Goal: Information Seeking & Learning: Compare options

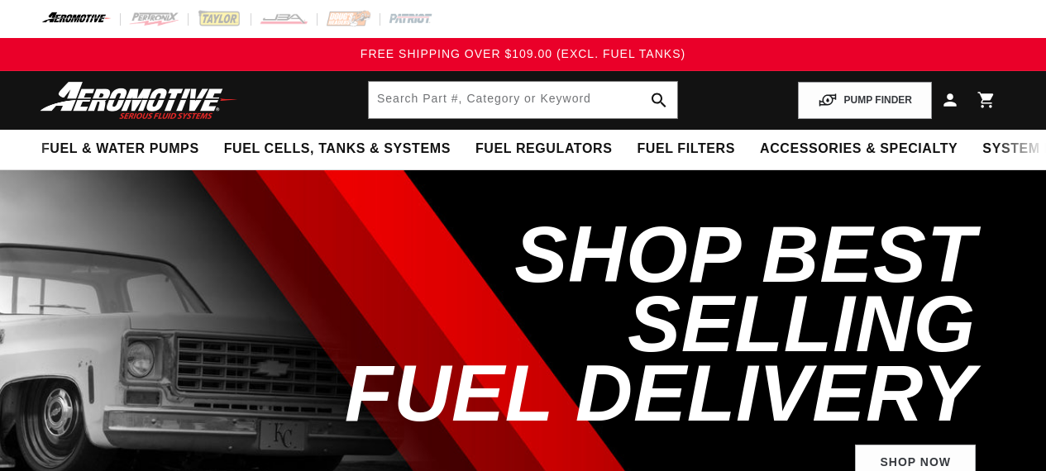
select select "1993"
select select "Ford"
select select "5.0L"
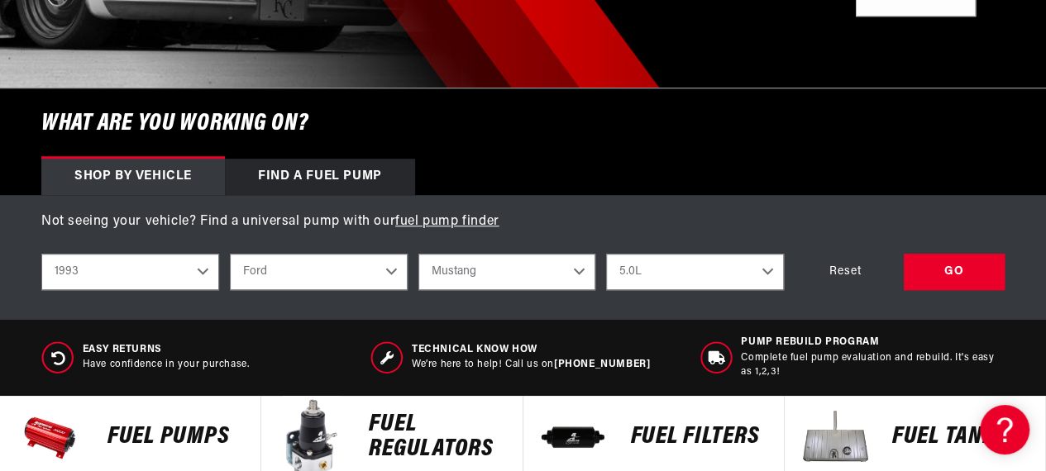
scroll to position [438, 0]
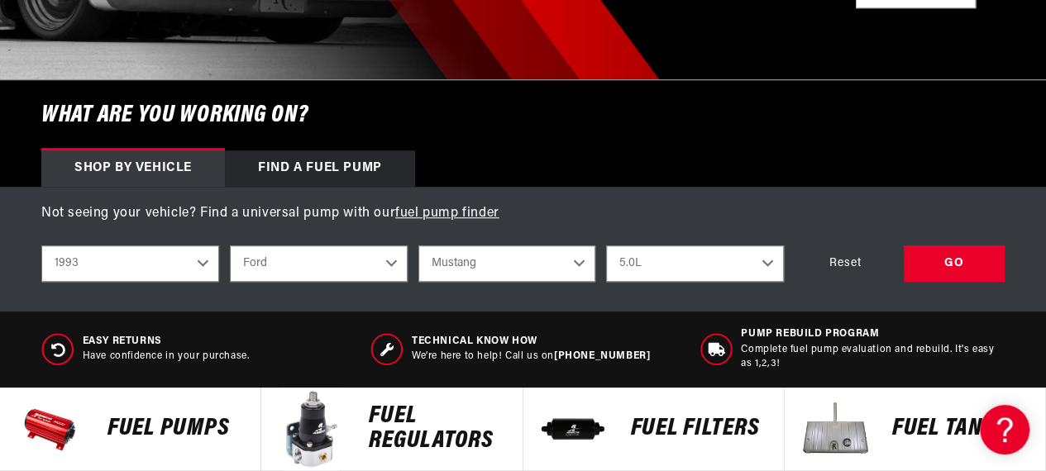
click at [204, 261] on select "2023 2022 2021 2020 2019 2018 2017 2016 2015 2014 2013 2012 2011 2010 2009 2008…" at bounding box center [130, 264] width 178 height 36
click at [41, 246] on select "2023 2022 2021 2020 2019 2018 2017 2016 2015 2014 2013 2012 2011 2010 2009 2008…" at bounding box center [130, 264] width 178 height 36
select select "2004"
click at [769, 261] on select "Select Engine 3.8L 3.9L 4.6L" at bounding box center [695, 264] width 178 height 36
select select "4.6L"
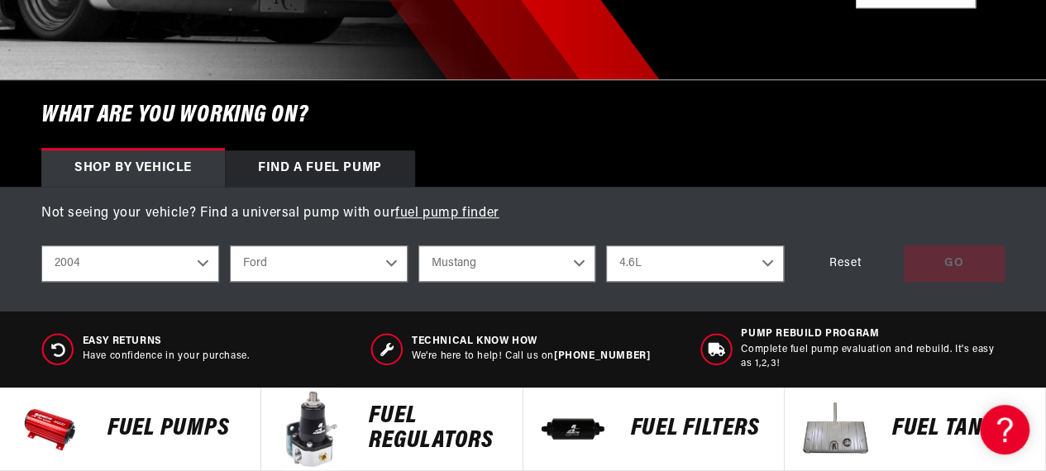
click at [606, 246] on select "Select Engine 3.8L 3.9L 4.6L" at bounding box center [695, 264] width 178 height 36
select select "4.6L"
click at [951, 262] on div "GO" at bounding box center [954, 264] width 101 height 37
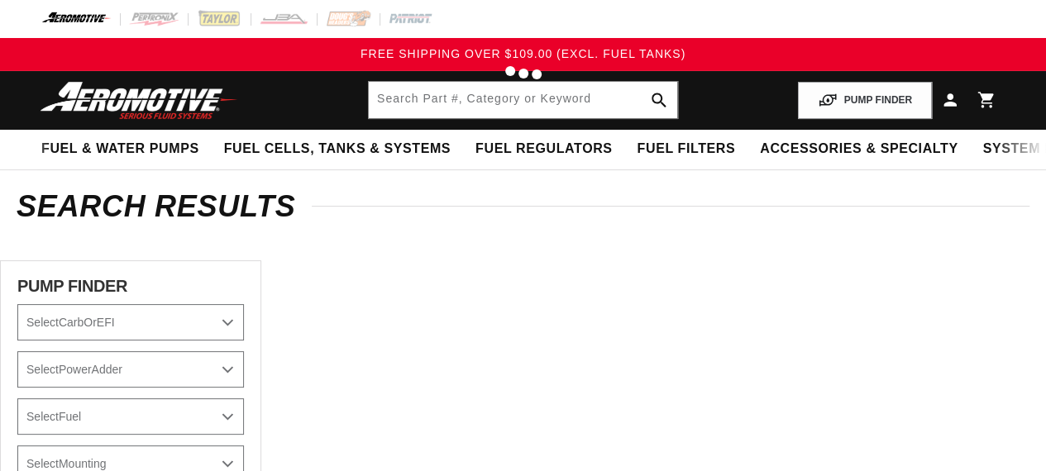
select select "2004"
select select "Ford"
select select "Mustang"
select select "4.6L"
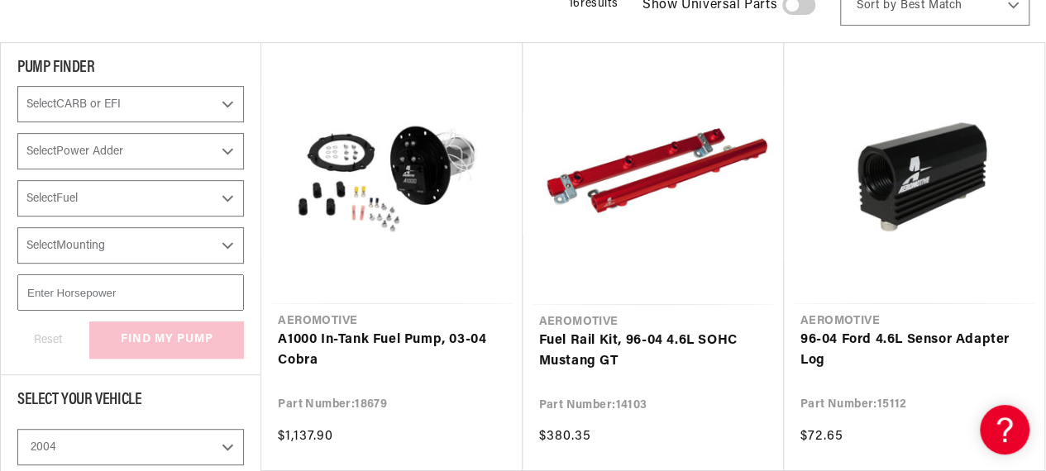
scroll to position [268, 0]
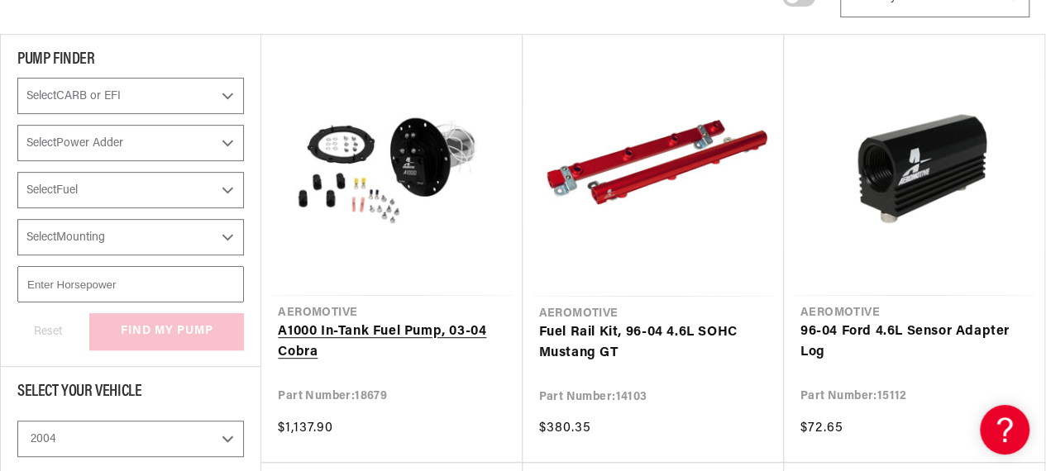
click at [392, 328] on link "A1000 In-Tank Fuel Pump, 03-04 Cobra" at bounding box center [391, 343] width 227 height 42
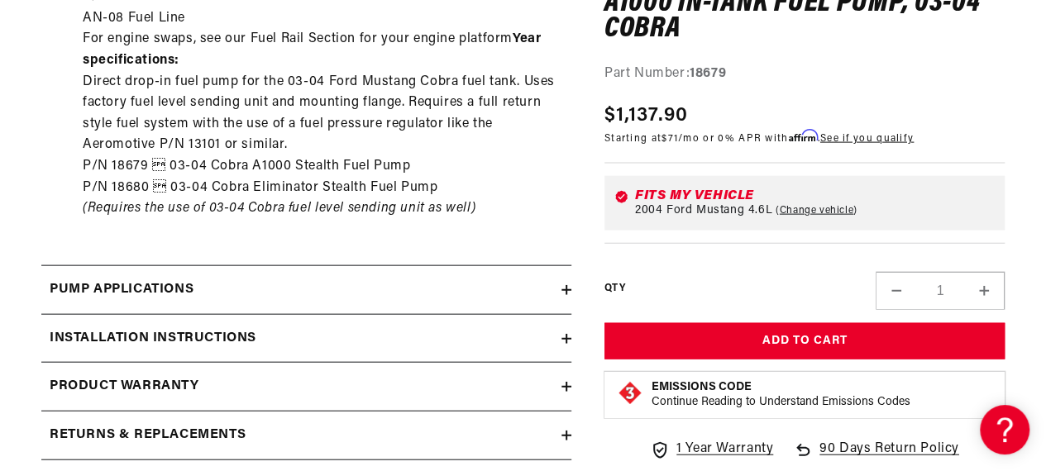
scroll to position [1758, 0]
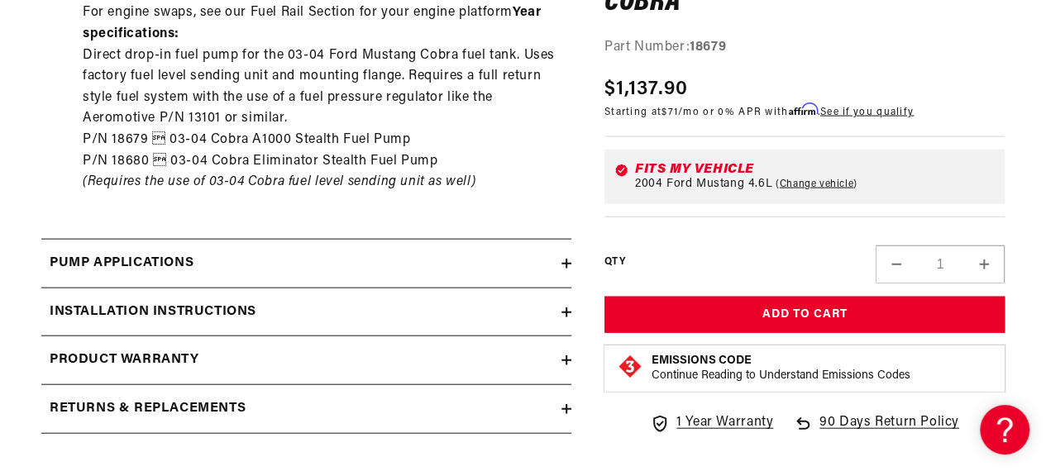
click at [562, 259] on icon at bounding box center [567, 264] width 10 height 10
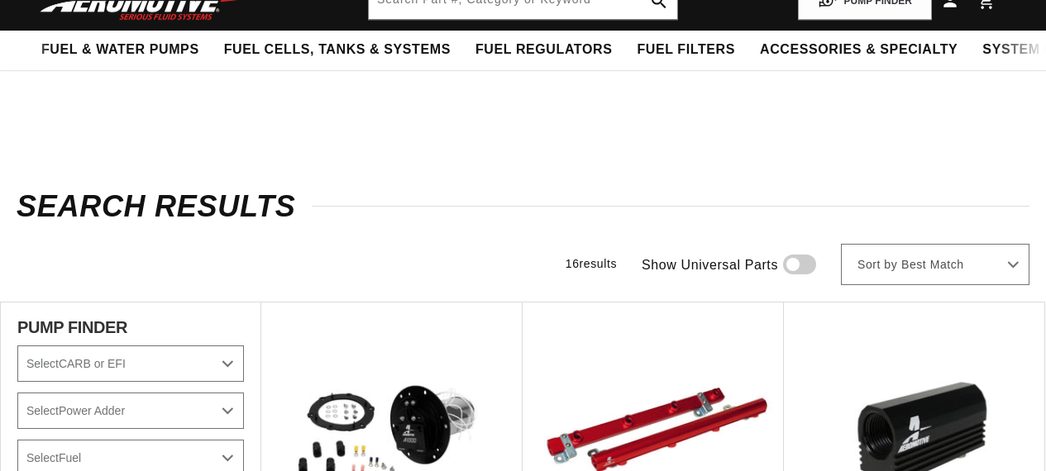
select select "2004"
select select "Ford"
select select "Mustang"
select select "4.6L"
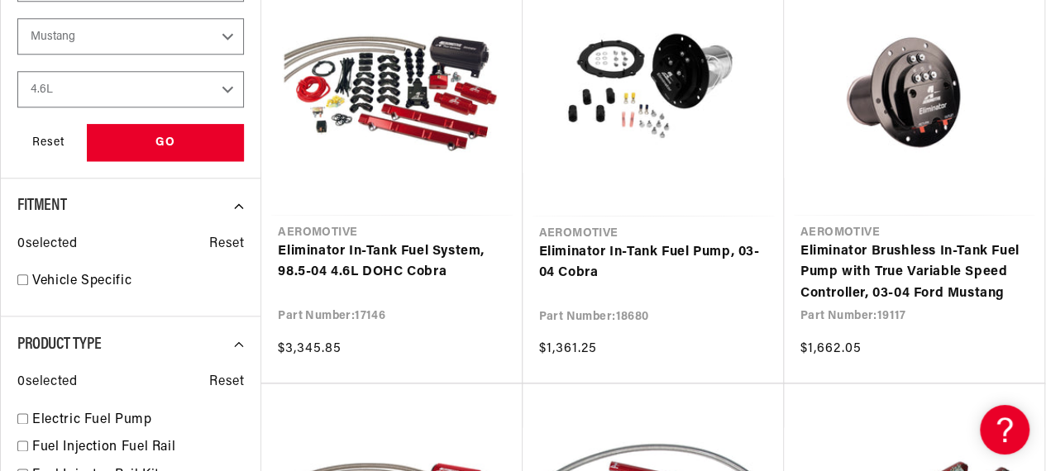
scroll to position [784, 0]
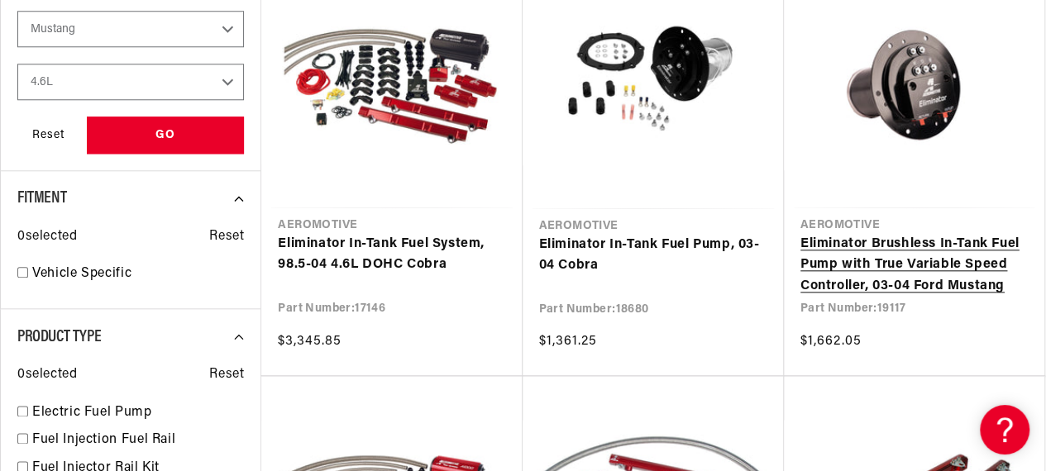
click at [893, 242] on link "Eliminator Brushless In-Tank Fuel Pump with True Variable Speed Controller, 03-…" at bounding box center [914, 266] width 227 height 64
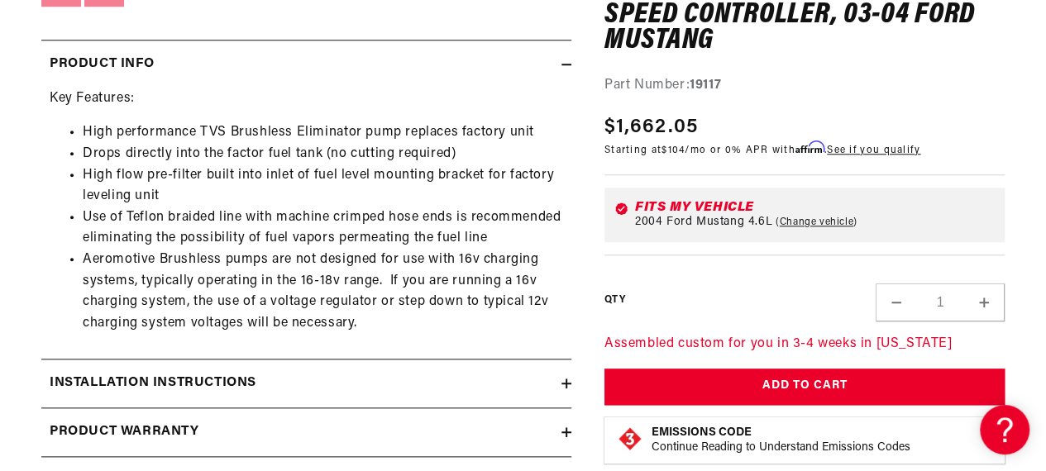
scroll to position [718, 0]
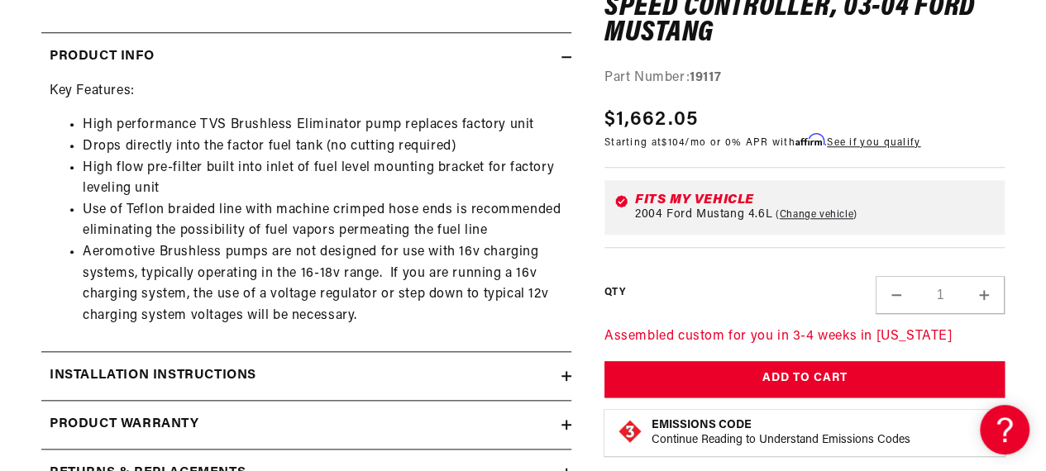
drag, startPoint x: 1036, startPoint y: 201, endPoint x: 1031, endPoint y: 215, distance: 14.9
click at [1031, 215] on section "0.0 star rating Write a review Eliminator Brushless In-Tank Fuel Pump with True…" at bounding box center [523, 9] width 1046 height 1029
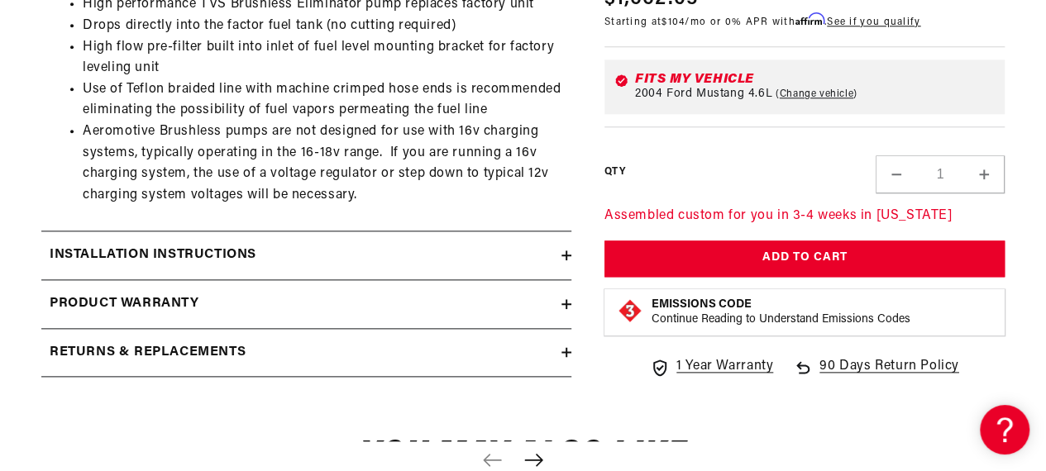
scroll to position [854, 0]
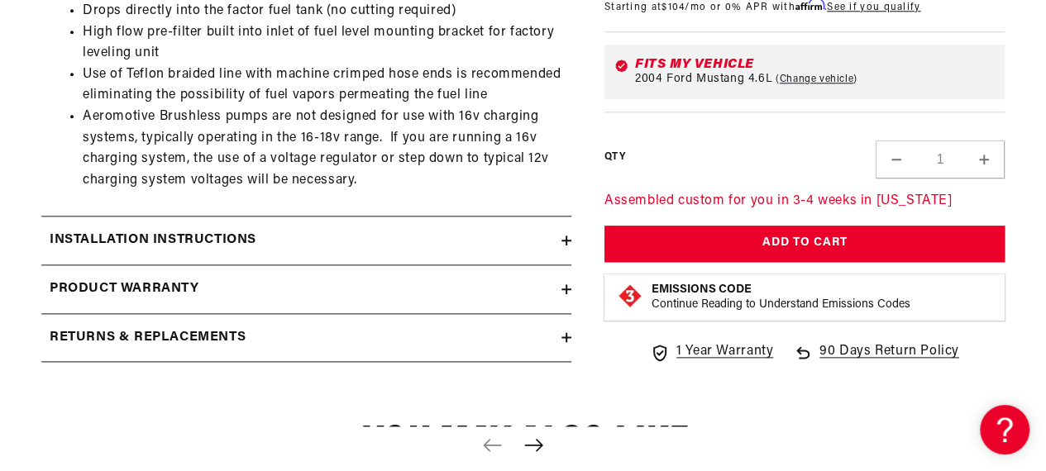
click at [564, 237] on icon at bounding box center [567, 241] width 10 height 10
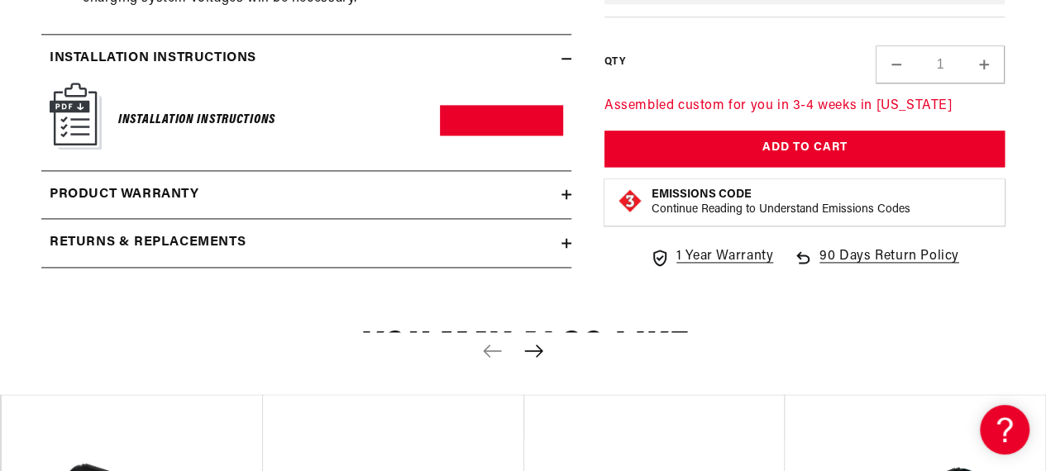
scroll to position [1047, 0]
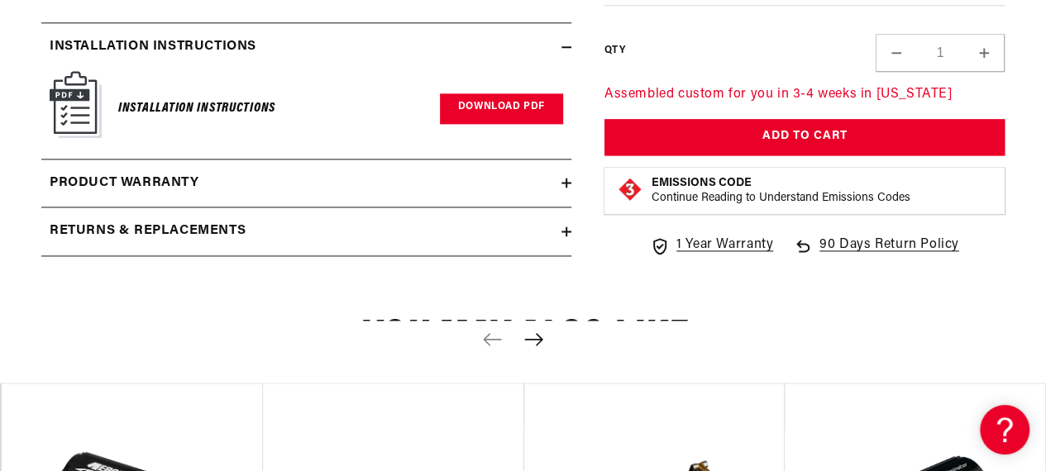
click at [508, 104] on link "Download PDF" at bounding box center [501, 108] width 123 height 31
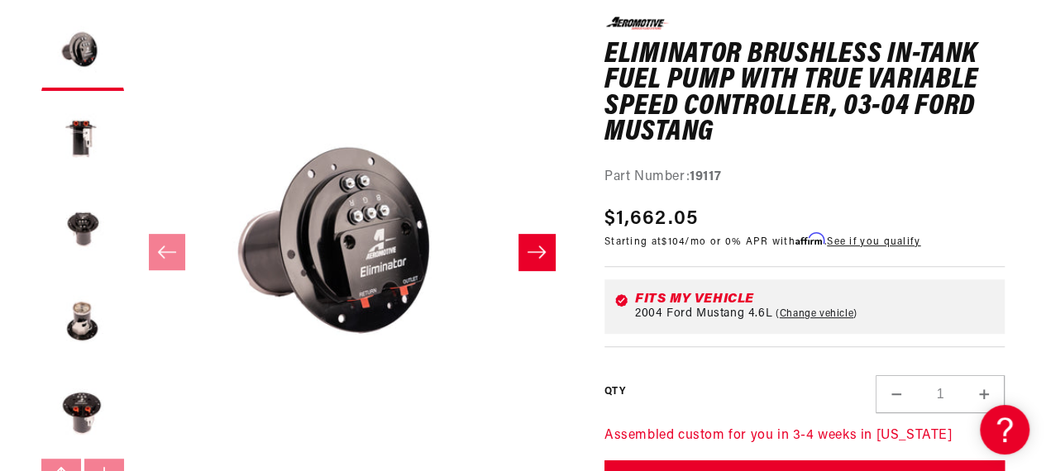
scroll to position [7, 0]
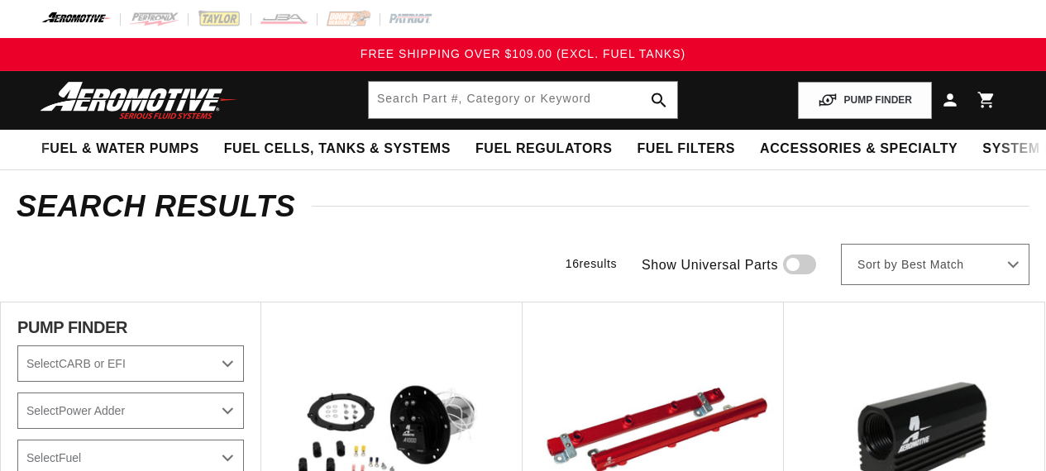
select select "2004"
select select "Ford"
select select "Mustang"
select select "4.6L"
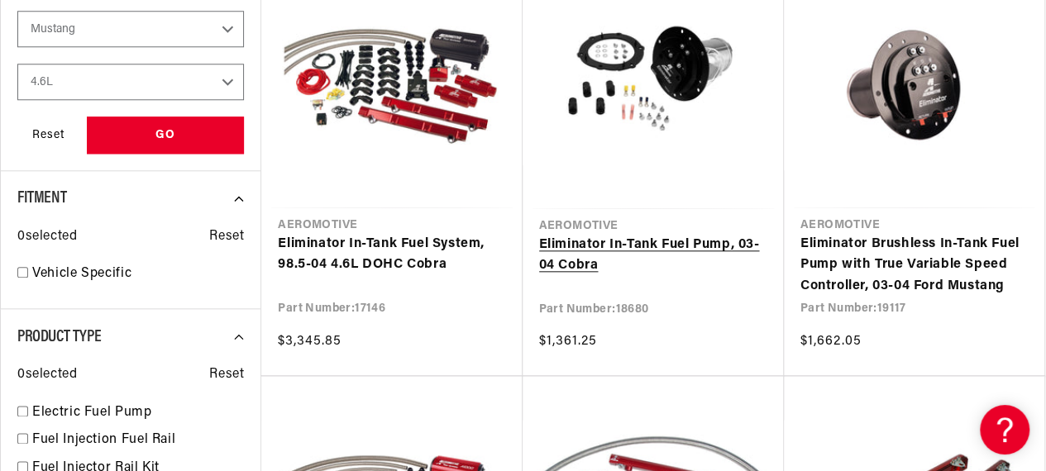
click at [668, 241] on link "Eliminator In-Tank Fuel Pump, 03-04 Cobra" at bounding box center [653, 256] width 228 height 42
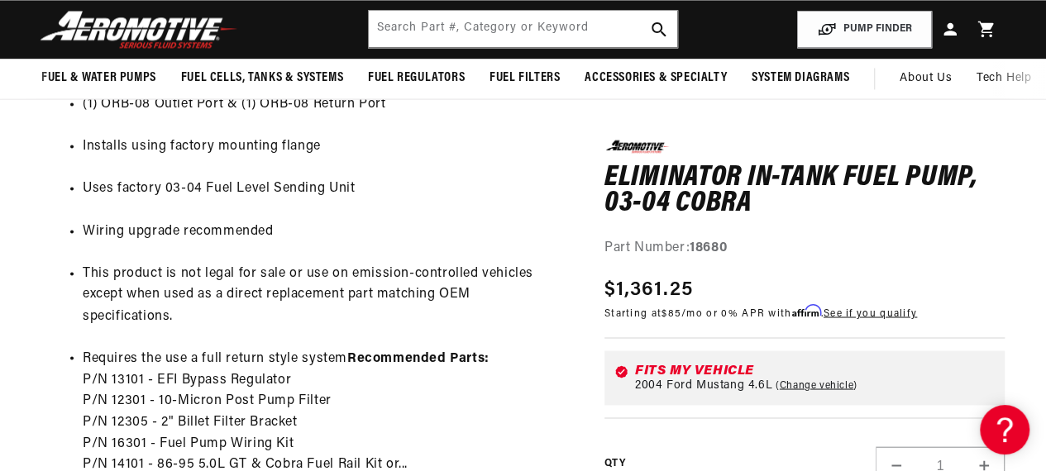
scroll to position [1254, 0]
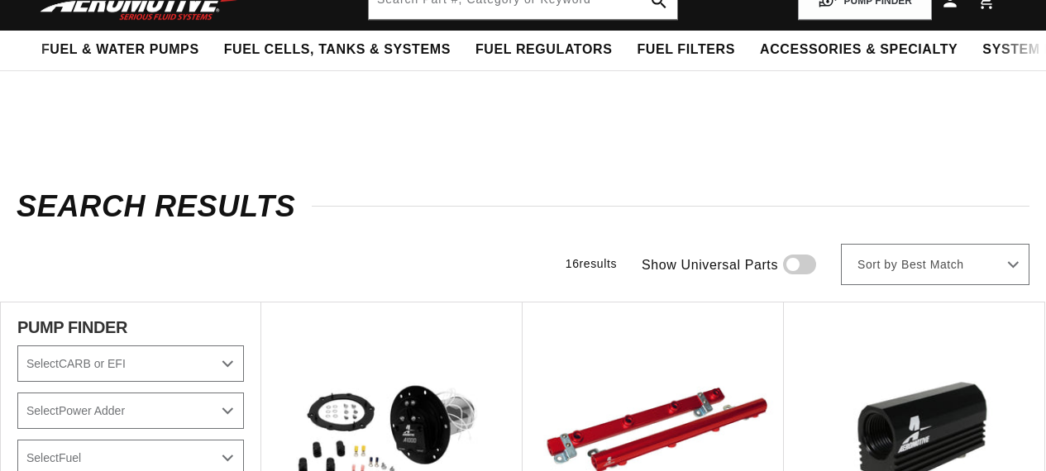
select select "2004"
select select "Ford"
select select "Mustang"
select select "4.6L"
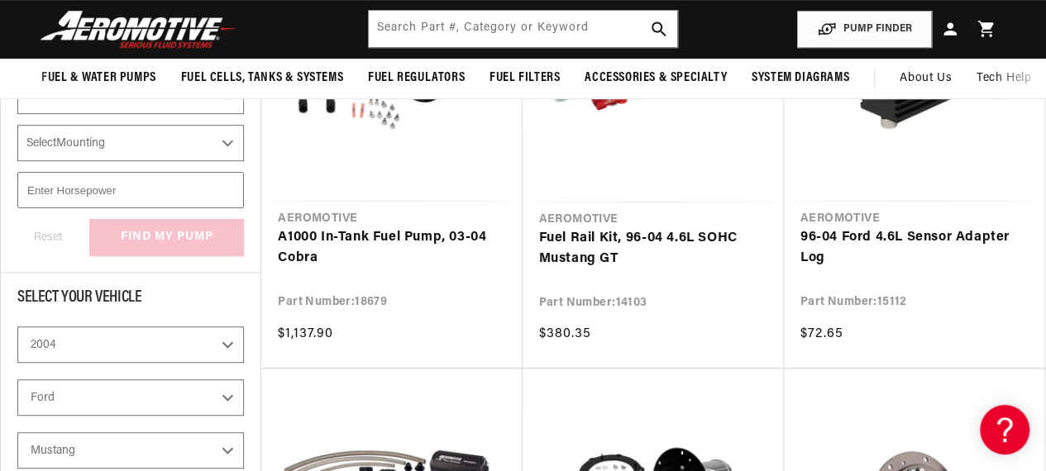
scroll to position [358, 0]
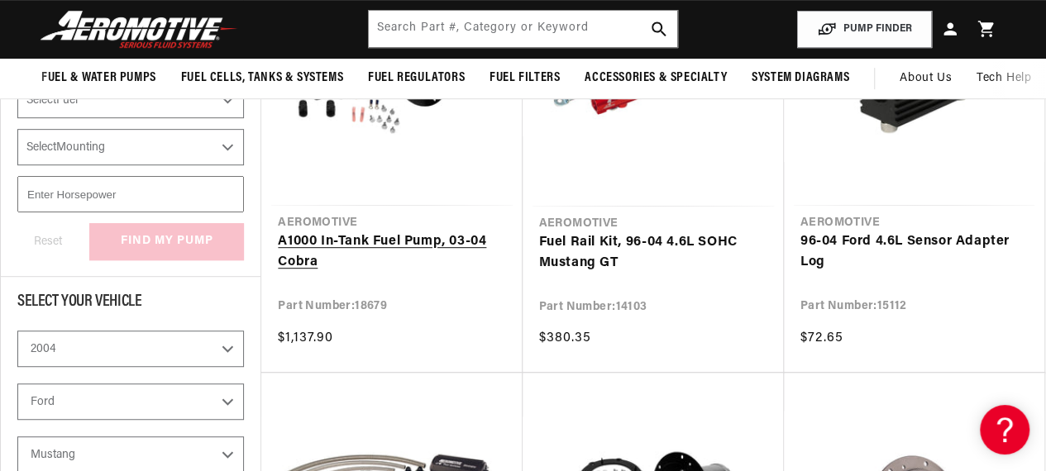
click at [371, 238] on link "A1000 In-Tank Fuel Pump, 03-04 Cobra" at bounding box center [391, 253] width 227 height 42
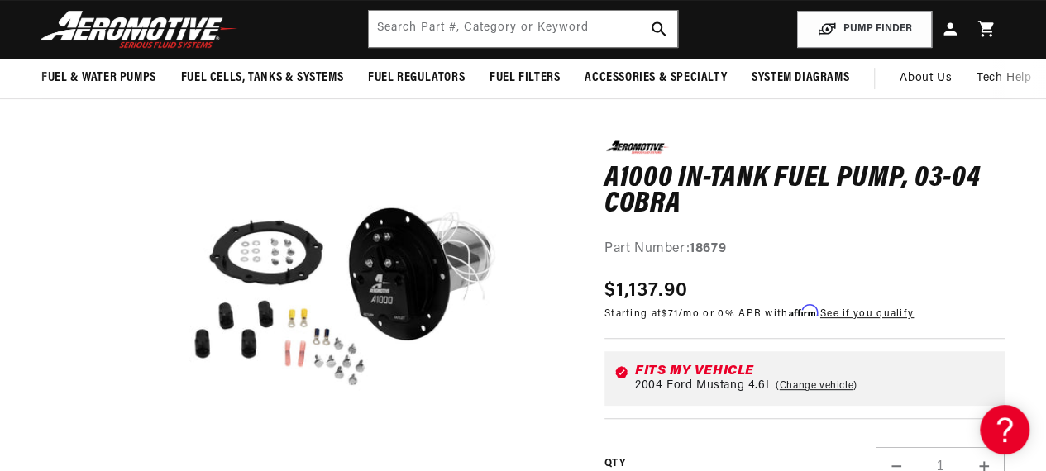
scroll to position [59, 0]
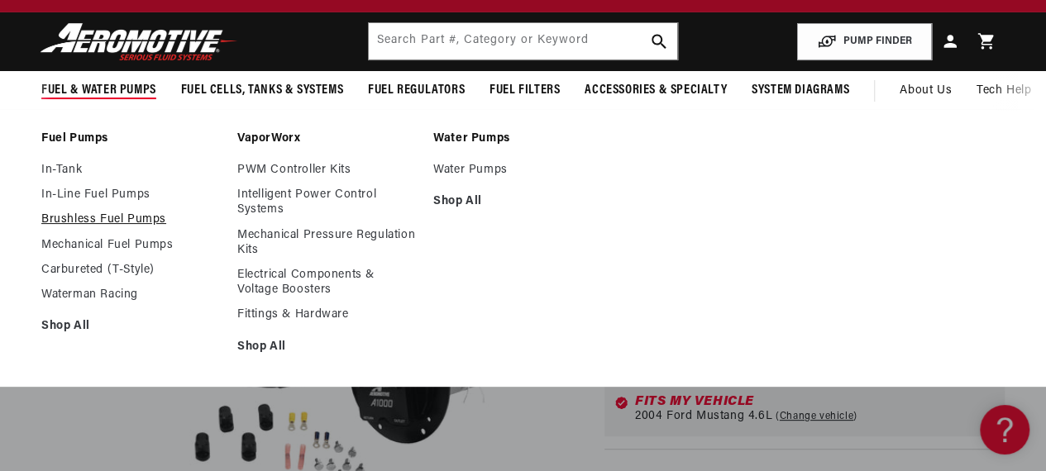
click at [66, 219] on link "Brushless Fuel Pumps" at bounding box center [130, 220] width 179 height 15
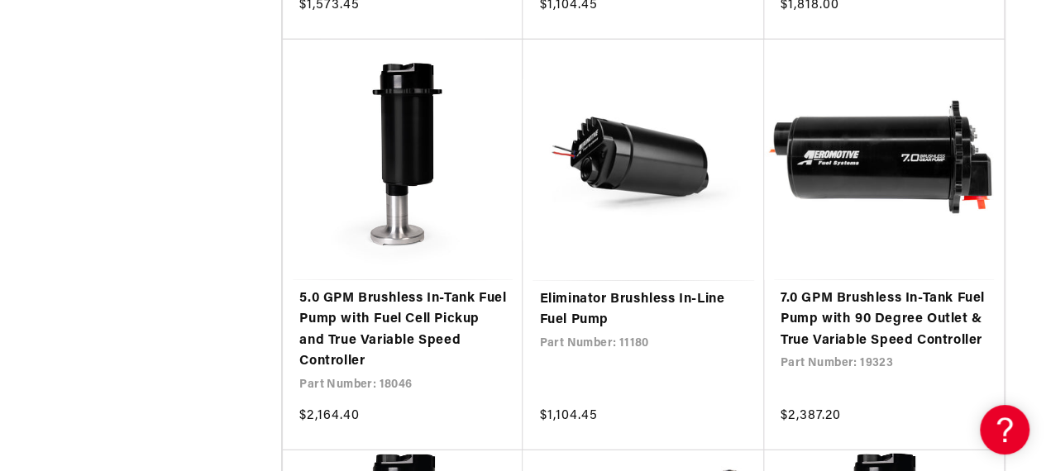
scroll to position [2438, 0]
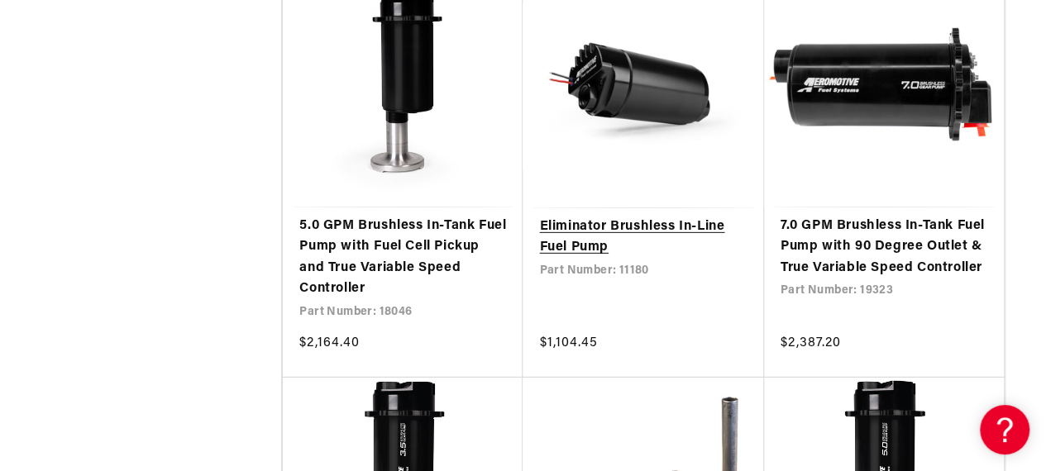
click at [639, 222] on link "Eliminator Brushless In-Line Fuel Pump" at bounding box center [643, 238] width 208 height 42
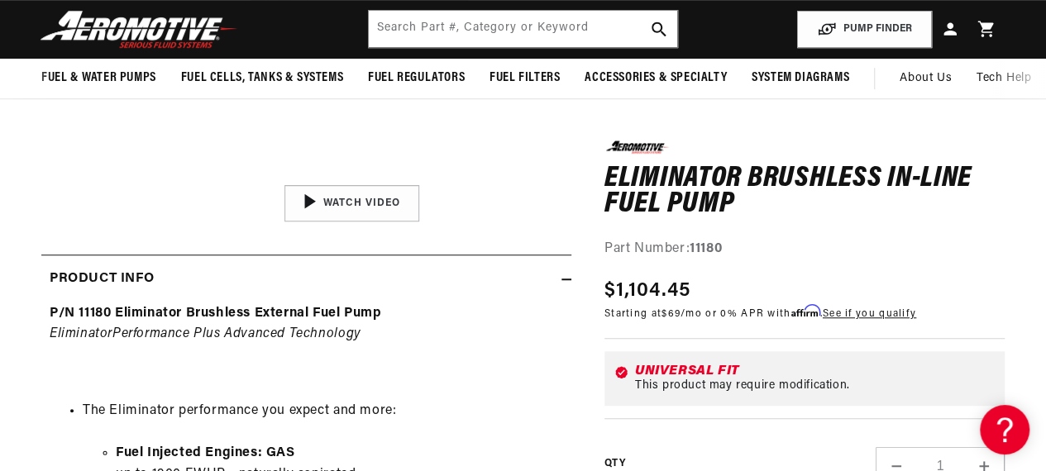
scroll to position [418, 0]
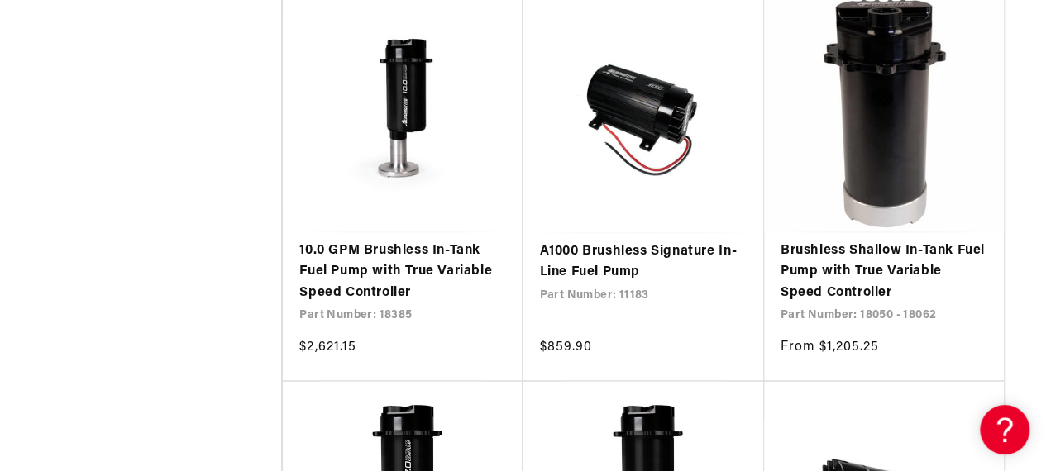
scroll to position [1251, 0]
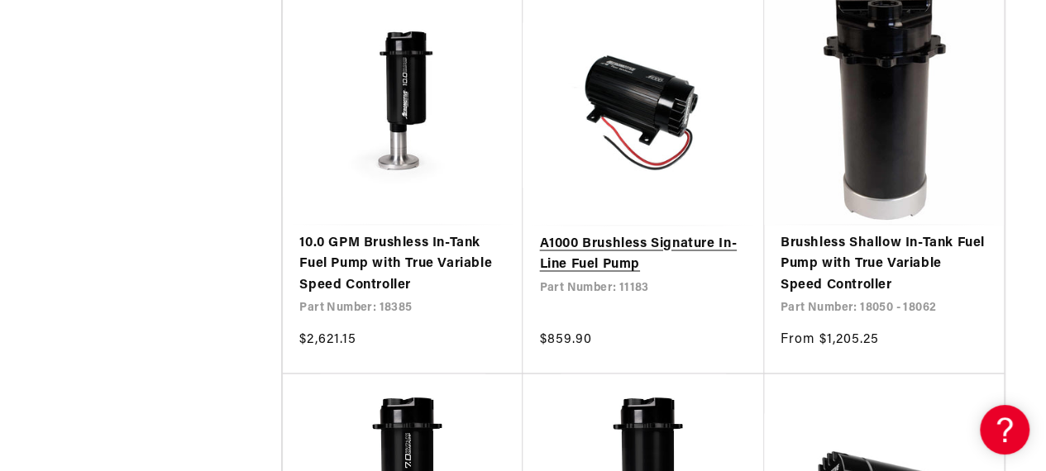
click at [620, 250] on link "A1000 Brushless Signature In-Line Fuel Pump" at bounding box center [643, 255] width 208 height 42
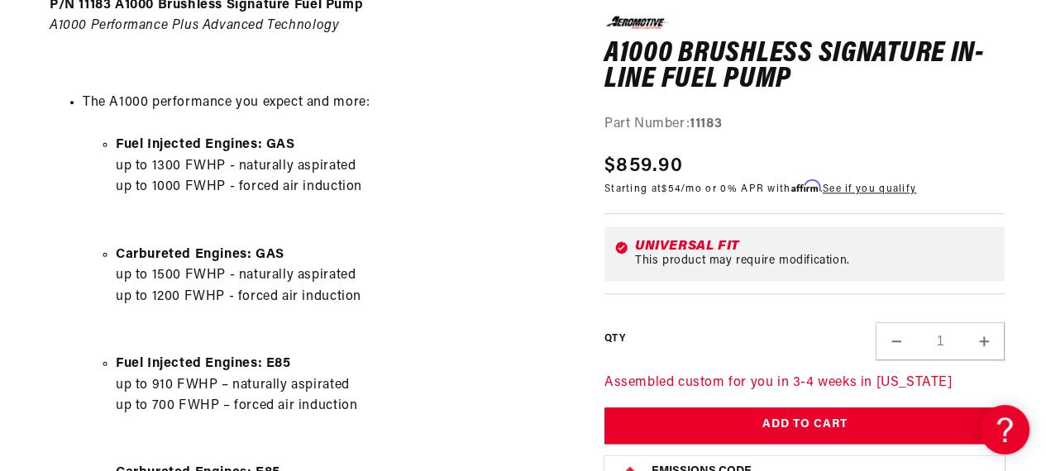
scroll to position [878, 0]
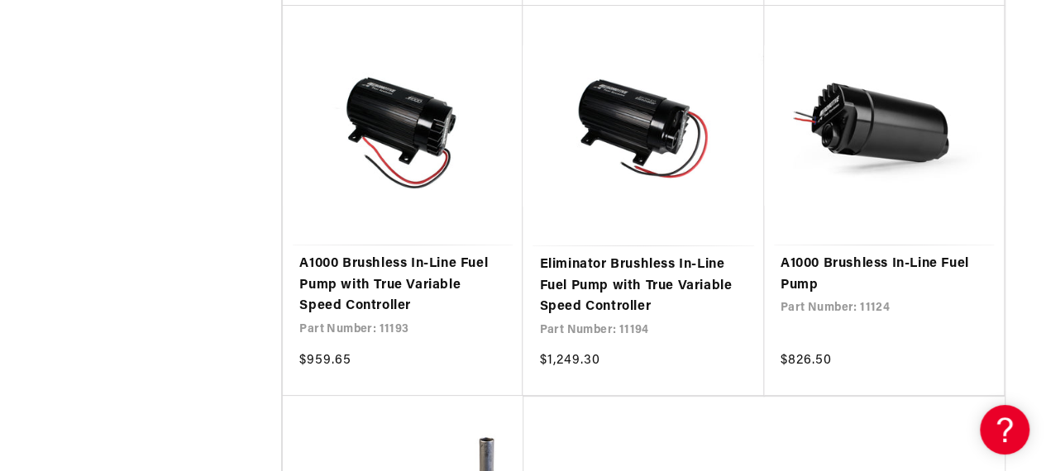
scroll to position [3208, 0]
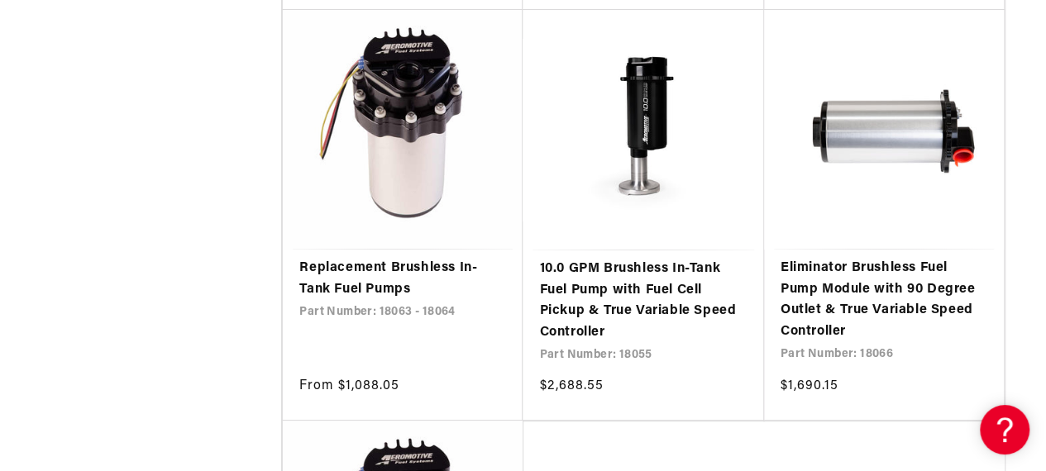
scroll to position [6456, 0]
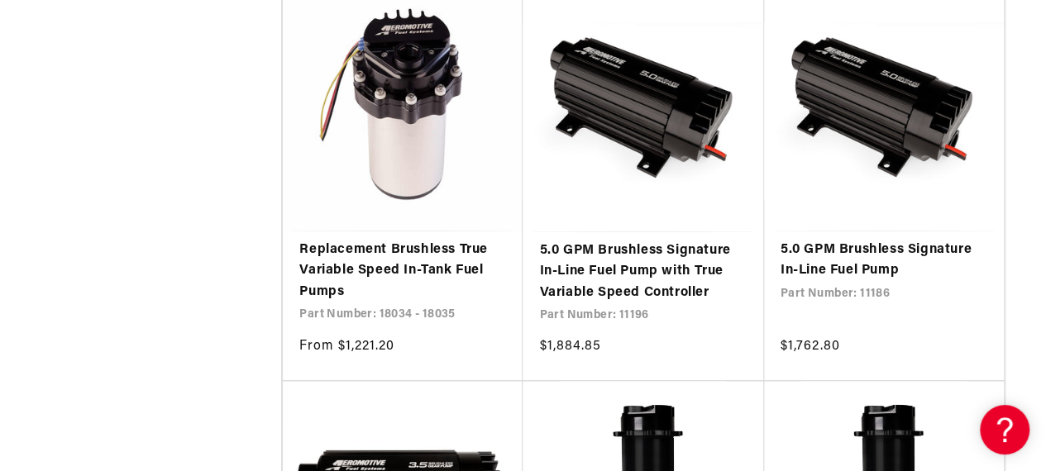
scroll to position [6886, 0]
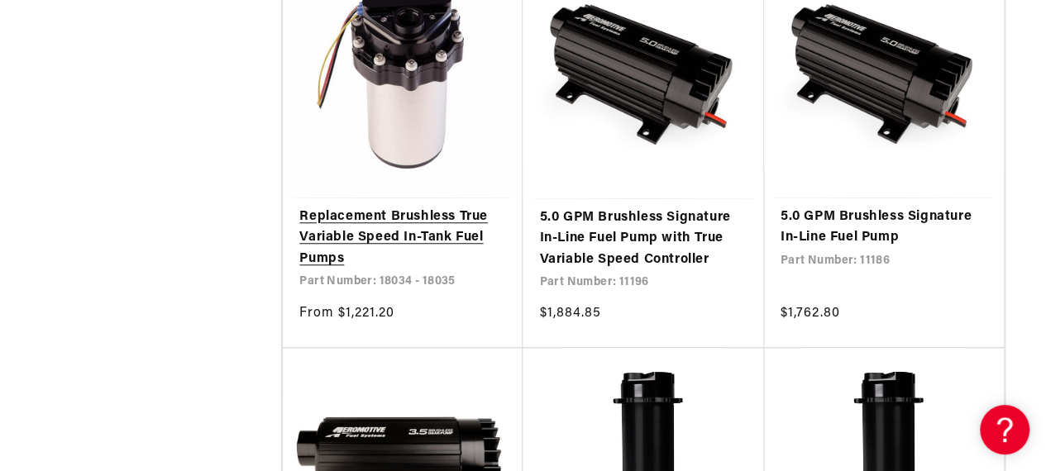
click at [412, 236] on link "Replacement Brushless True Variable Speed In-Tank Fuel Pumps" at bounding box center [402, 239] width 207 height 64
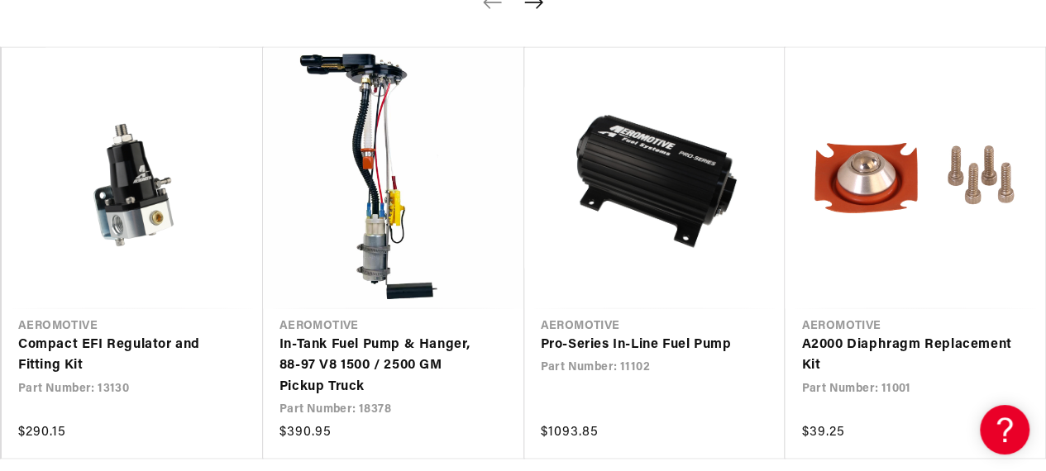
scroll to position [1452, 0]
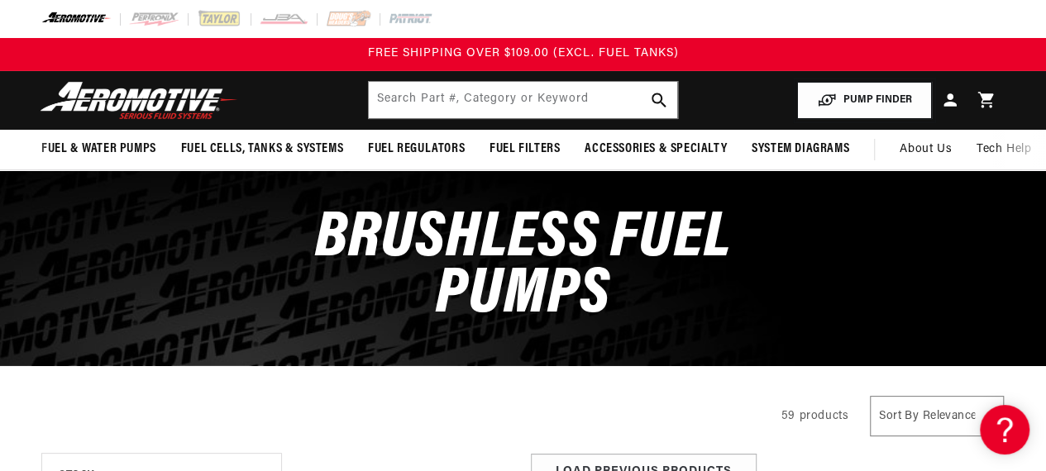
click at [852, 98] on button "PUMP FINDER" at bounding box center [864, 100] width 135 height 37
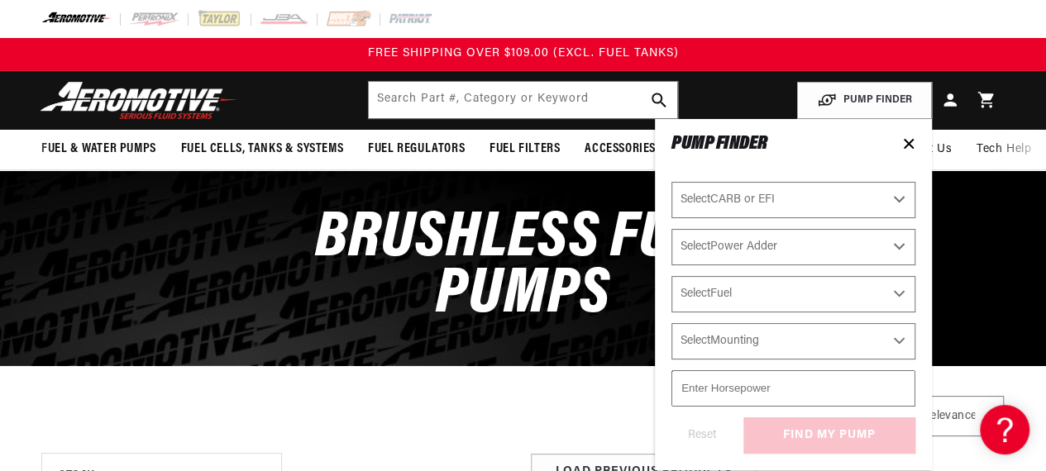
click at [495, 408] on div "All Products" at bounding box center [396, 414] width 711 height 46
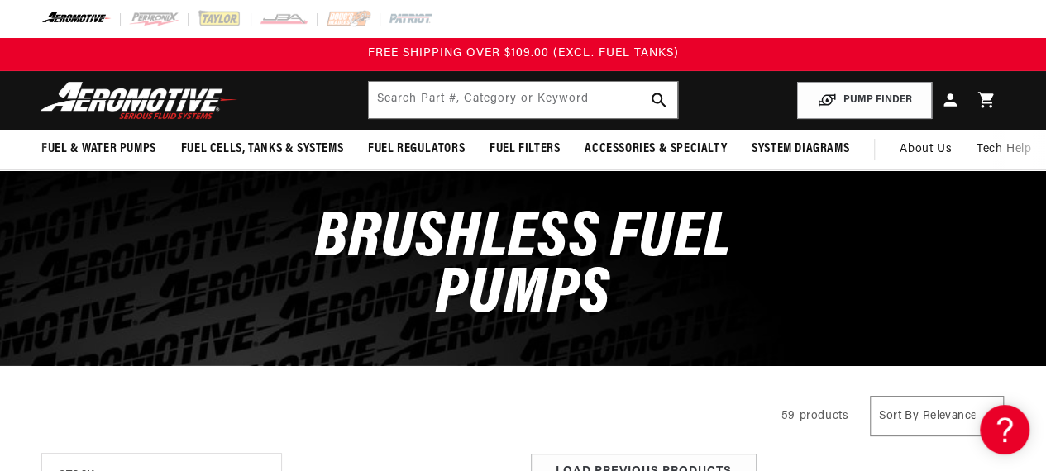
click at [151, 100] on img at bounding box center [139, 100] width 207 height 39
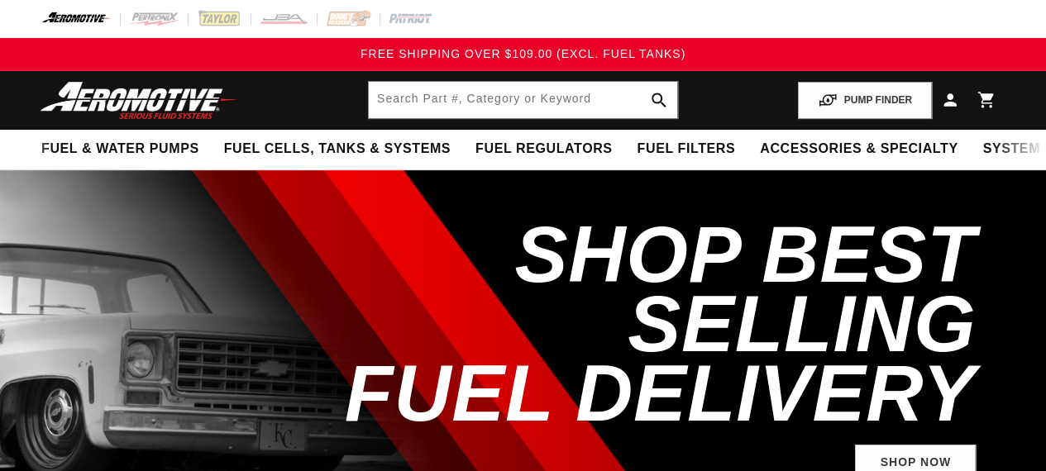
select select "2004"
select select "Ford"
select select "Mustang"
select select "4.6L"
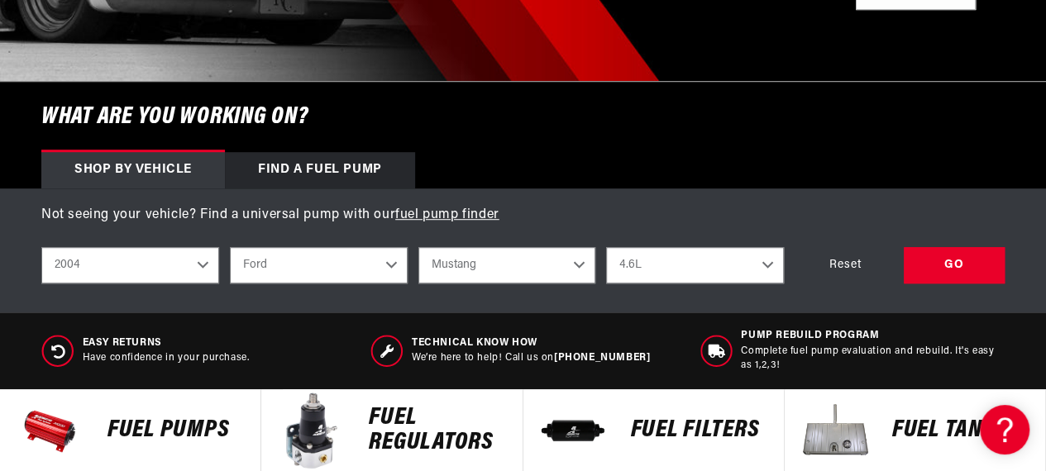
scroll to position [452, 0]
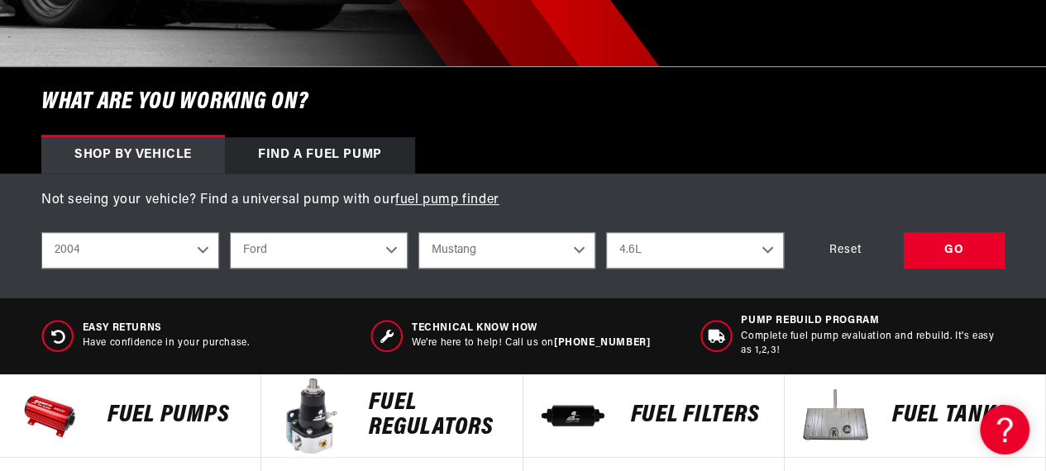
click at [207, 250] on select "2023 2022 2021 2020 2019 2018 2017 2016 2015 2014 2013 2012 2011 2010 2009 2008…" at bounding box center [130, 250] width 178 height 36
click at [41, 232] on select "2023 2022 2021 2020 2019 2018 2017 2016 2015 2014 2013 2012 2011 2010 2009 2008…" at bounding box center [130, 250] width 178 height 36
select select "1993"
click at [763, 248] on select "Select Engine 2.3L 5.0L" at bounding box center [695, 250] width 178 height 36
select select "5.0L"
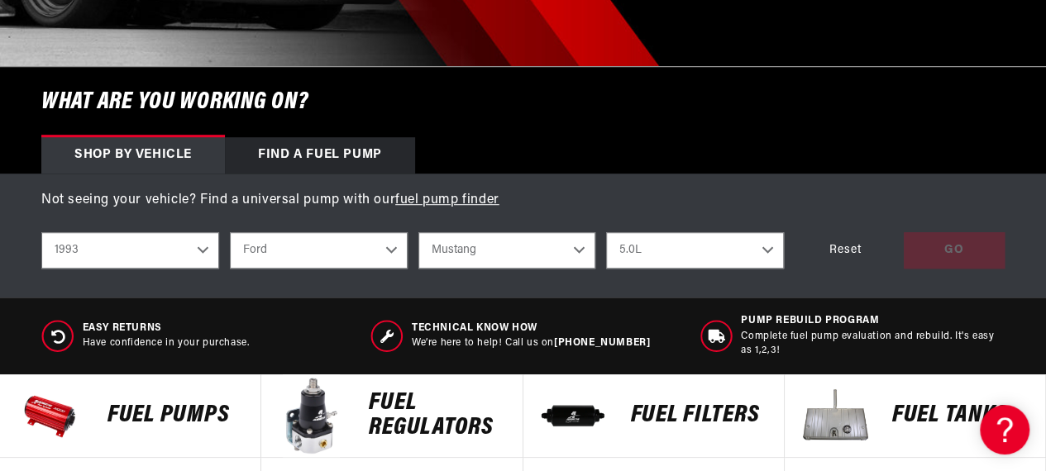
click at [606, 232] on select "Select Engine 2.3L 5.0L" at bounding box center [695, 250] width 178 height 36
select select "5.0L"
click at [964, 249] on div "GO" at bounding box center [954, 250] width 101 height 37
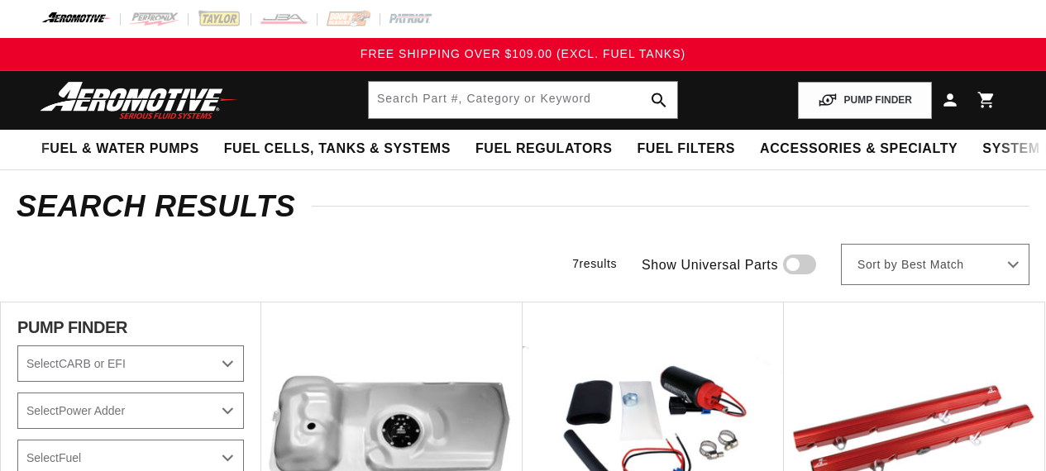
select select "1993"
select select "Ford"
select select "5.0L"
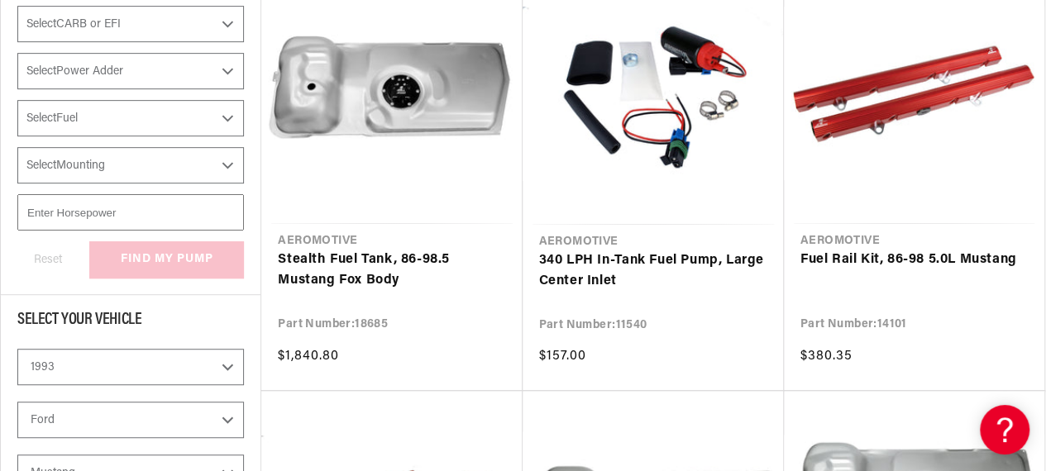
scroll to position [352, 0]
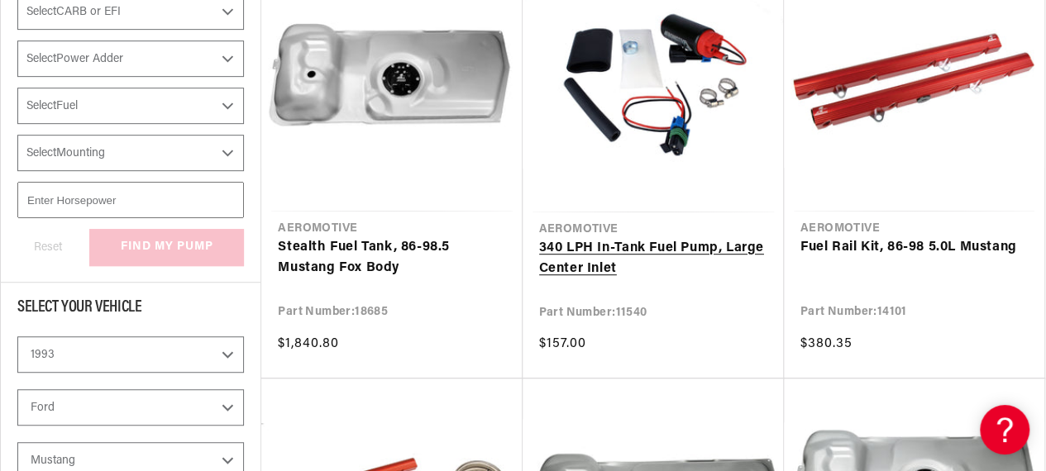
click at [637, 243] on link "340 LPH In-Tank Fuel Pump, Large Center Inlet" at bounding box center [653, 259] width 228 height 42
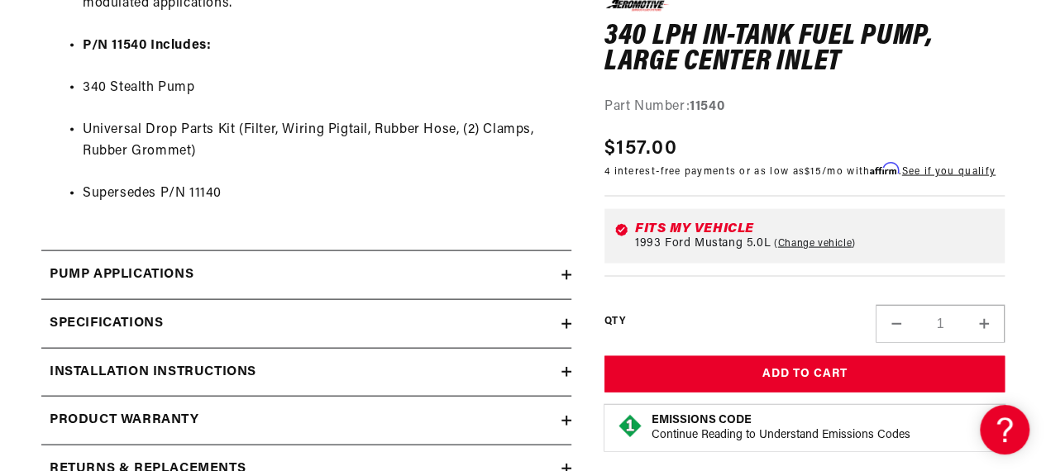
scroll to position [1718, 0]
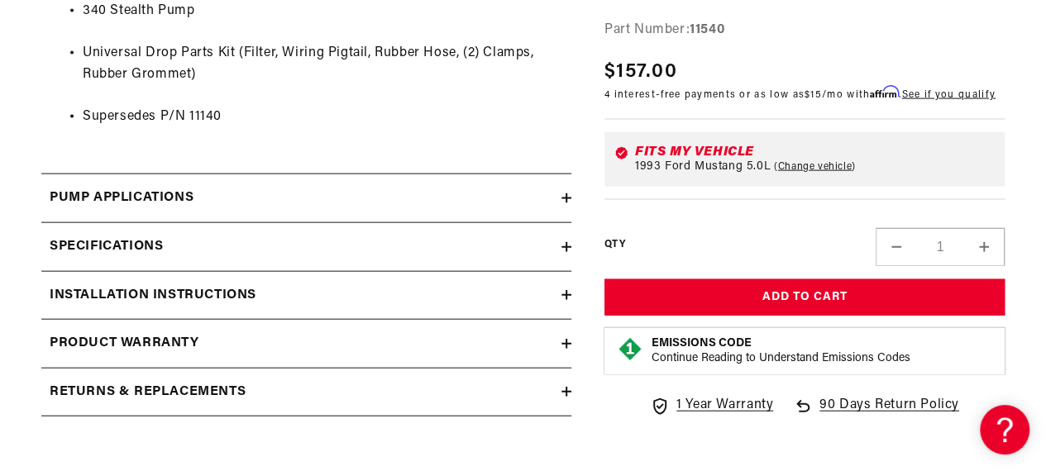
click at [565, 203] on icon at bounding box center [567, 199] width 10 height 10
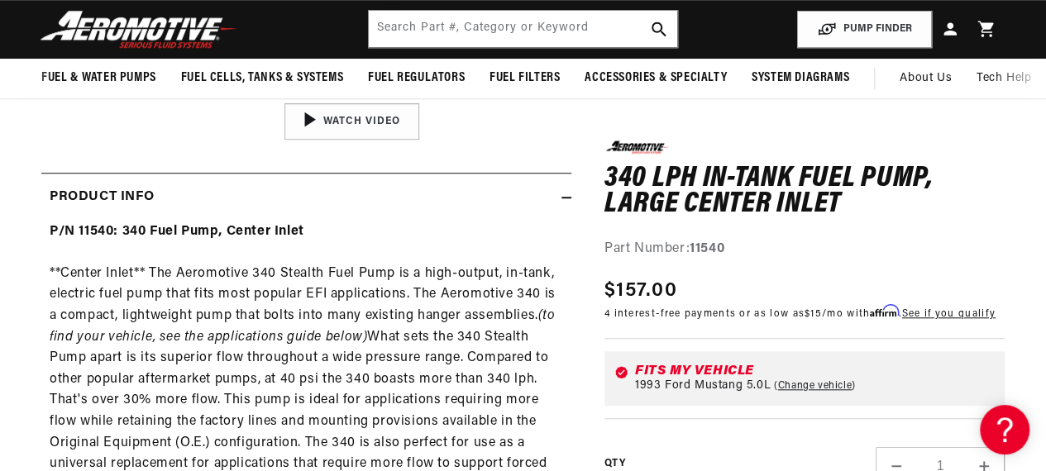
scroll to position [463, 0]
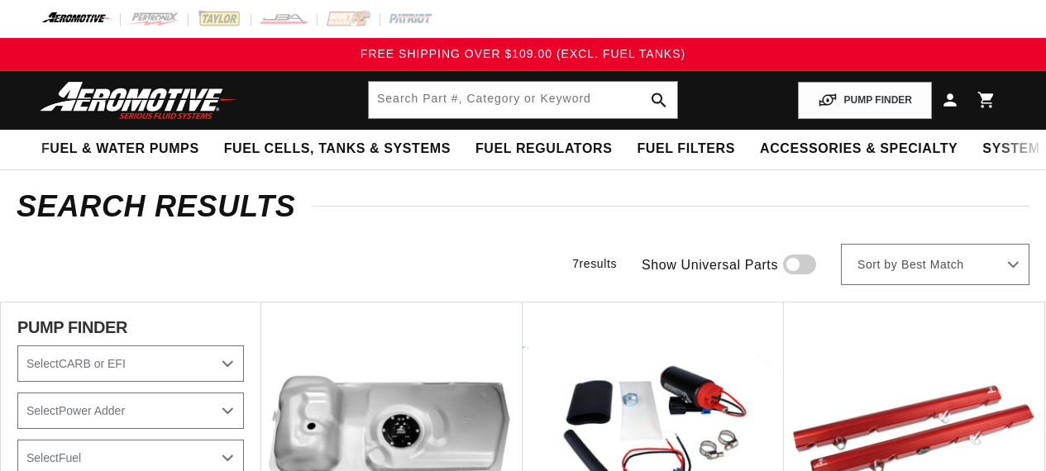
select select "1993"
select select "Ford"
select select "5.0L"
